Goal: Information Seeking & Learning: Understand process/instructions

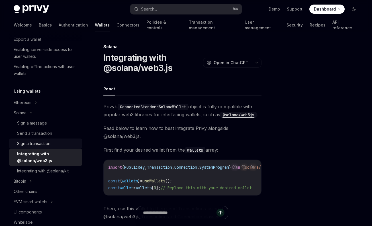
click at [33, 144] on div "Sign a transaction" at bounding box center [33, 143] width 33 height 7
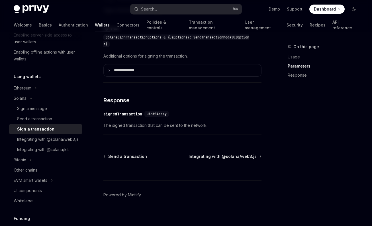
scroll to position [552, 0]
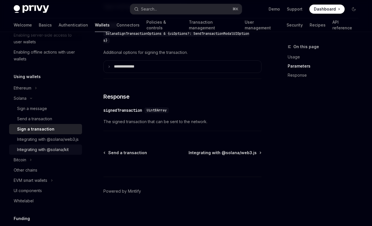
click at [35, 153] on div "Integrating with @solana/kit" at bounding box center [43, 149] width 52 height 7
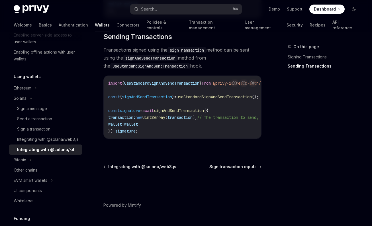
scroll to position [550, 0]
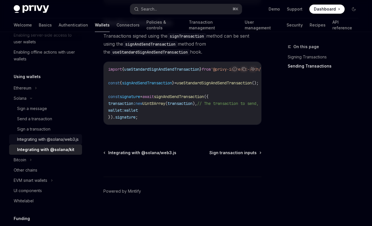
click at [33, 143] on div "Integrating with @solana/web3.js" at bounding box center [48, 139] width 62 height 7
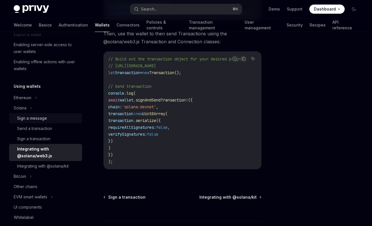
scroll to position [95, 0]
click at [30, 128] on div "Send a transaction" at bounding box center [34, 128] width 35 height 7
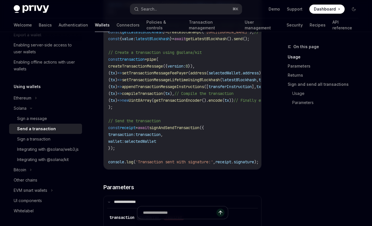
scroll to position [486, 0]
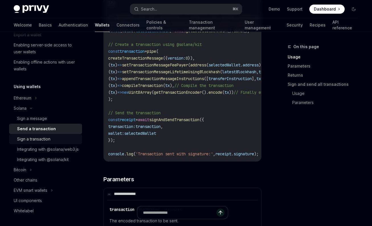
click at [33, 139] on div "Sign a transaction" at bounding box center [33, 139] width 33 height 7
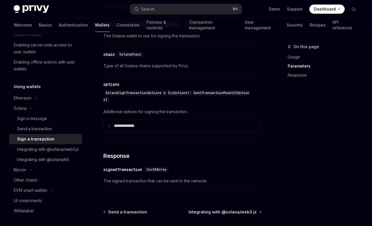
scroll to position [552, 0]
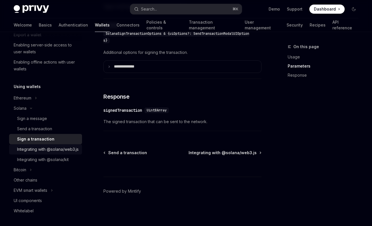
click at [35, 150] on div "Integrating with @solana/web3.js" at bounding box center [48, 149] width 62 height 7
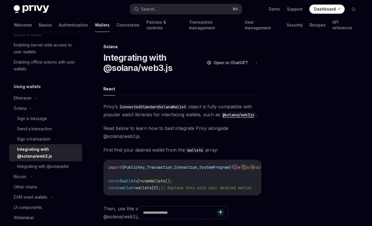
scroll to position [49, 0]
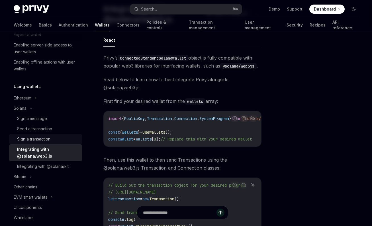
click at [31, 137] on div "Sign a transaction" at bounding box center [33, 139] width 33 height 7
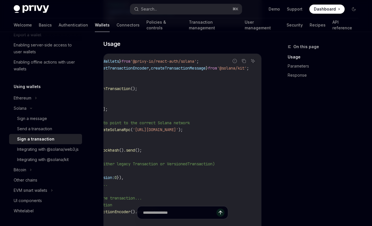
scroll to position [0, 29]
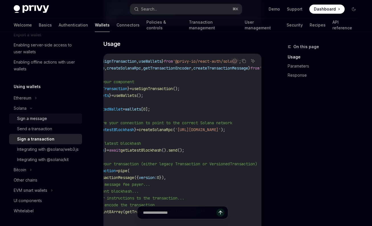
click at [38, 119] on div "Sign a message" at bounding box center [32, 118] width 30 height 7
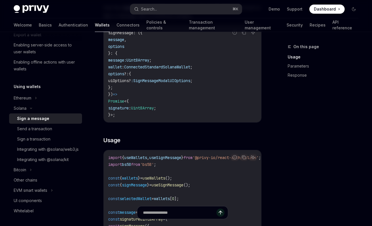
scroll to position [67, 0]
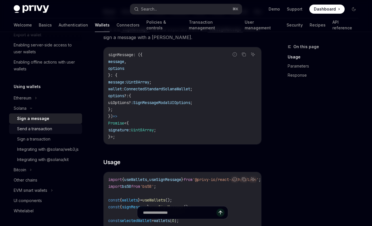
click at [35, 130] on div "Send a transaction" at bounding box center [34, 128] width 35 height 7
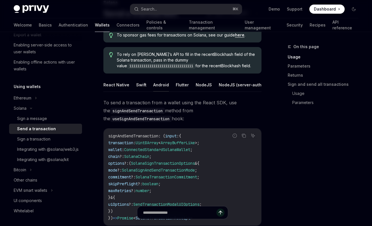
scroll to position [0, 26]
click at [189, 85] on button "NodeJS" at bounding box center [196, 84] width 16 height 13
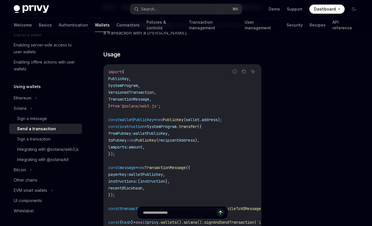
scroll to position [16, 0]
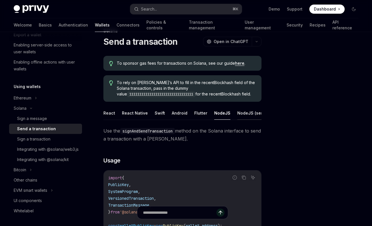
click at [245, 113] on button "NodeJS (server-auth)" at bounding box center [259, 112] width 44 height 13
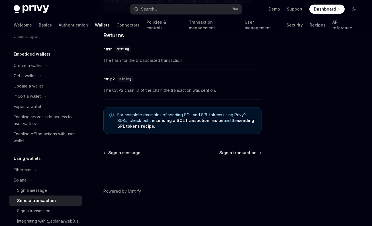
scroll to position [22, 0]
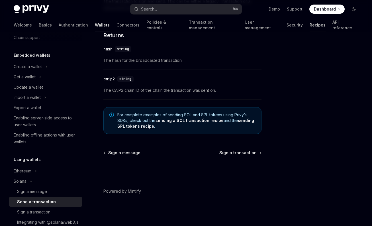
click at [310, 26] on link "Recipes" at bounding box center [318, 25] width 16 height 14
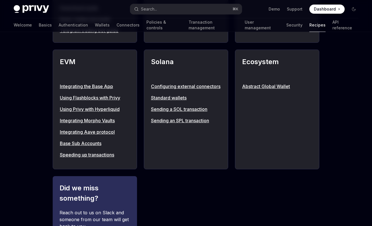
scroll to position [613, 0]
click at [170, 124] on link "Sending an SPL transaction" at bounding box center [186, 120] width 70 height 7
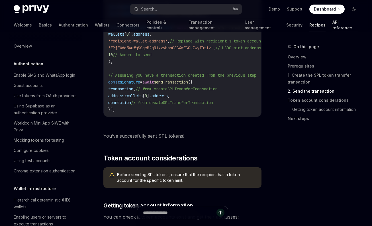
click at [333, 24] on link "API reference" at bounding box center [346, 25] width 26 height 14
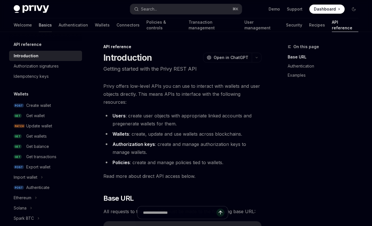
click at [39, 25] on link "Basics" at bounding box center [45, 25] width 13 height 14
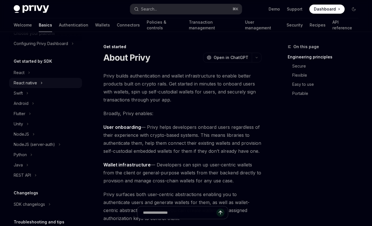
scroll to position [44, 0]
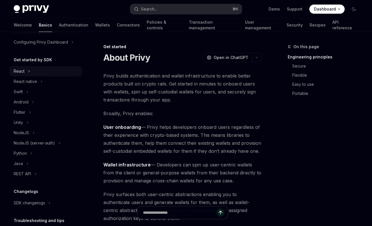
click at [28, 70] on icon at bounding box center [29, 71] width 2 height 7
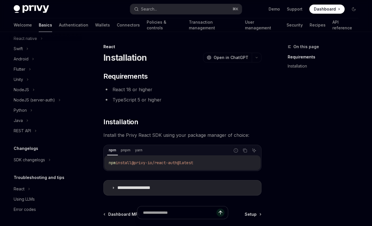
scroll to position [13, 0]
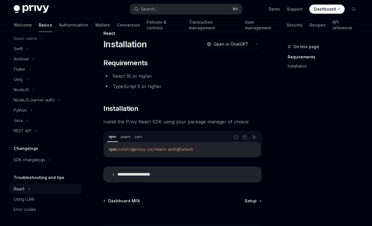
click at [28, 188] on icon at bounding box center [29, 188] width 2 height 7
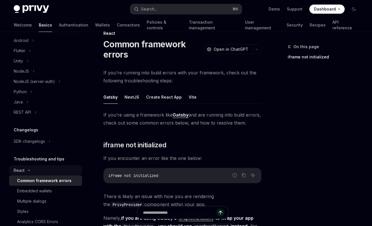
scroll to position [158, 0]
click at [37, 181] on div "Common framework errors" at bounding box center [44, 180] width 54 height 7
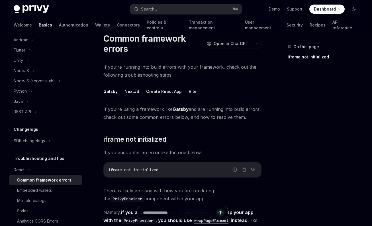
scroll to position [18, 0]
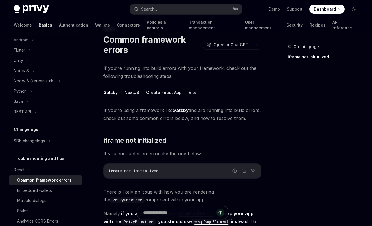
click at [162, 94] on button "Create React App" at bounding box center [164, 92] width 36 height 13
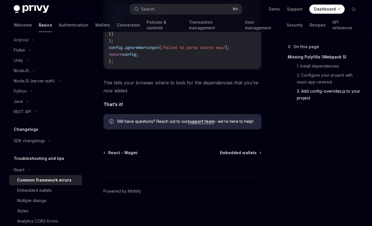
scroll to position [163, 0]
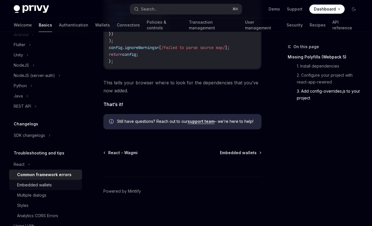
click at [33, 184] on div "Embedded wallets" at bounding box center [34, 184] width 35 height 7
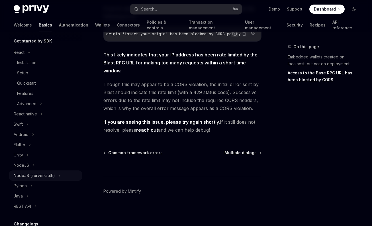
scroll to position [60, 0]
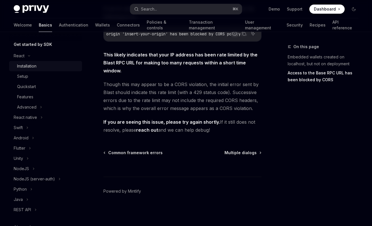
click at [28, 68] on div "Installation" at bounding box center [26, 66] width 19 height 7
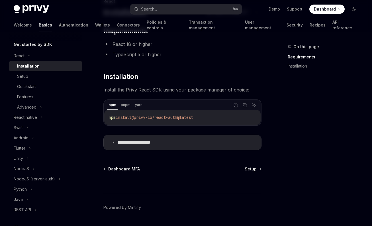
scroll to position [62, 0]
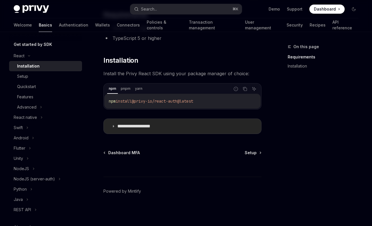
click at [114, 127] on icon at bounding box center [113, 126] width 3 height 3
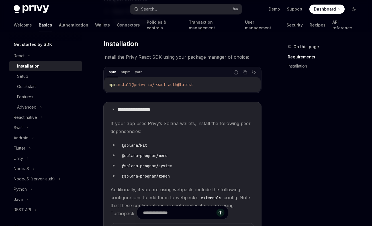
scroll to position [78, 0]
click at [25, 77] on div "Setup" at bounding box center [22, 76] width 11 height 7
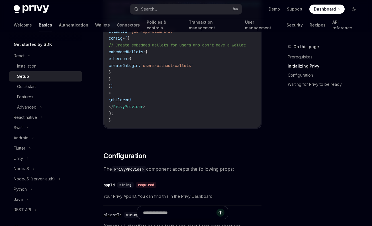
scroll to position [332, 0]
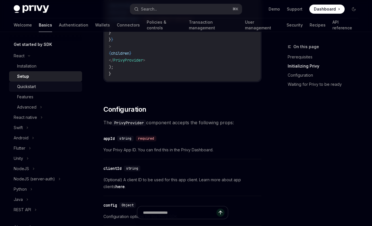
click at [28, 87] on div "Quickstart" at bounding box center [26, 86] width 19 height 7
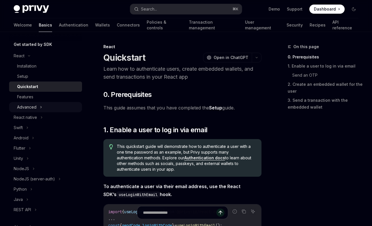
click at [40, 108] on icon at bounding box center [41, 107] width 2 height 7
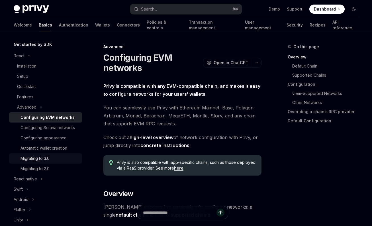
click at [40, 158] on div "Migrating to 3.0" at bounding box center [35, 158] width 29 height 7
type textarea "*"
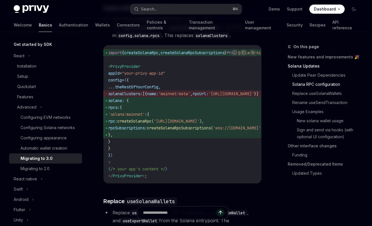
scroll to position [371, 0]
